Goal: Task Accomplishment & Management: Use online tool/utility

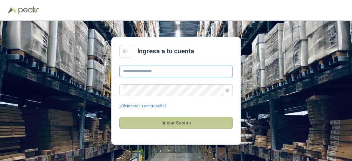
type input "**********"
click at [158, 122] on button "Iniciar Sesión" at bounding box center [175, 123] width 113 height 12
click at [174, 124] on button "Iniciar Sesión" at bounding box center [175, 123] width 113 height 12
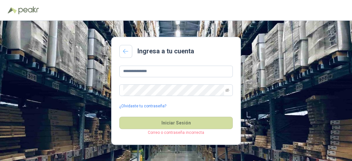
click at [125, 50] on icon at bounding box center [126, 51] width 6 height 5
drag, startPoint x: 163, startPoint y: 72, endPoint x: 121, endPoint y: 72, distance: 42.4
click at [121, 72] on input "**********" at bounding box center [175, 72] width 113 height 12
type input "**********"
click at [232, 91] on span at bounding box center [175, 91] width 113 height 12
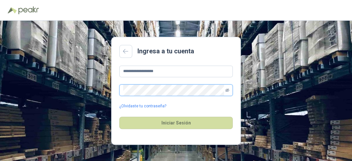
click at [227, 90] on icon "eye-invisible" at bounding box center [227, 90] width 4 height 4
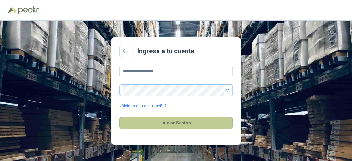
click at [184, 123] on button "Iniciar Sesión" at bounding box center [175, 123] width 113 height 12
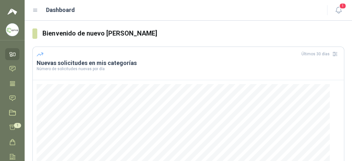
click at [14, 34] on img at bounding box center [12, 30] width 12 height 12
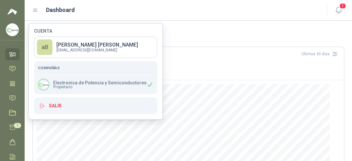
click at [14, 34] on img at bounding box center [12, 30] width 12 height 12
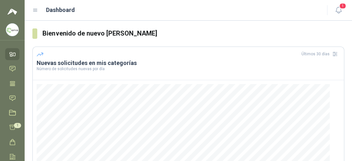
click at [15, 58] on icon at bounding box center [12, 54] width 7 height 7
click at [13, 67] on icon at bounding box center [12, 68] width 7 height 7
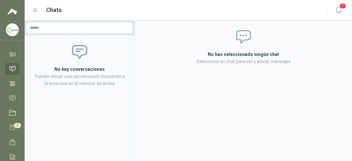
click at [13, 33] on img at bounding box center [12, 30] width 12 height 12
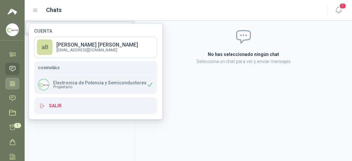
click at [12, 84] on icon at bounding box center [12, 83] width 5 height 4
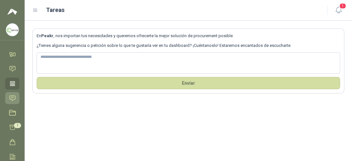
click at [14, 101] on icon at bounding box center [12, 98] width 7 height 7
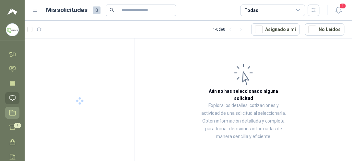
click at [14, 112] on icon at bounding box center [12, 112] width 6 height 5
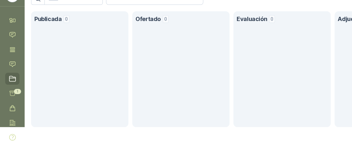
scroll to position [2, 0]
